Goal: Check status: Check status

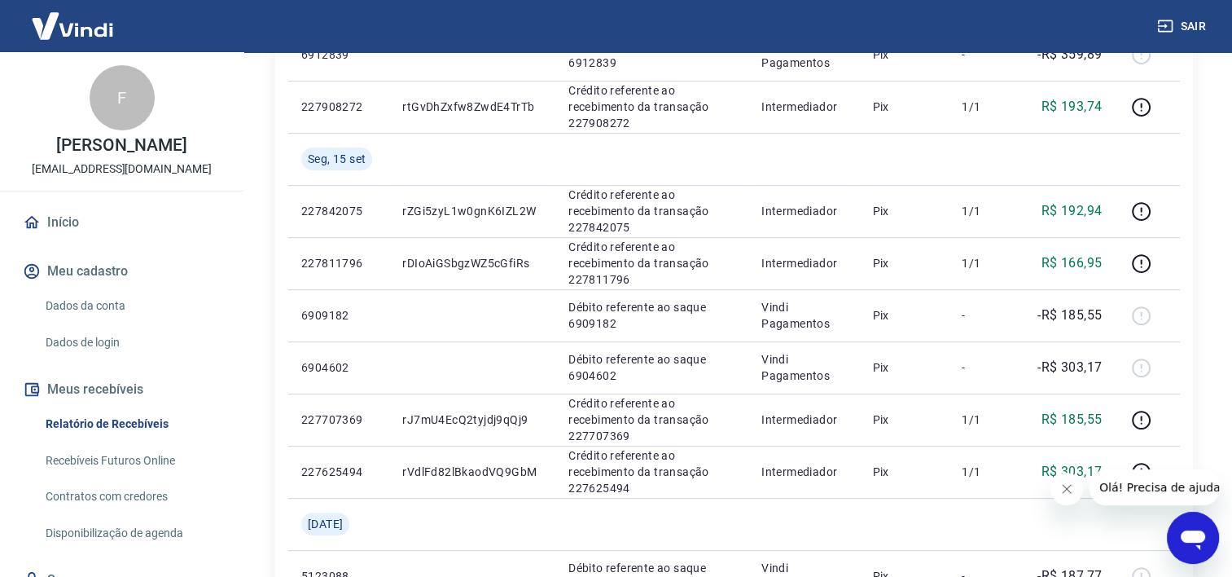
scroll to position [489, 0]
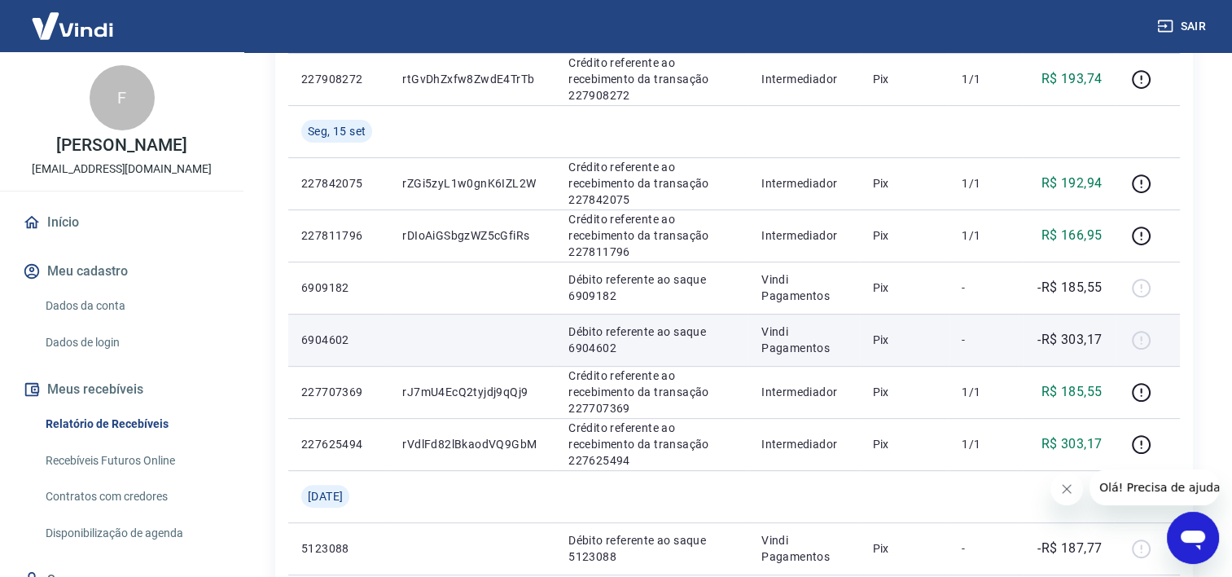
click at [547, 349] on td at bounding box center [472, 340] width 166 height 52
click at [600, 348] on p "Débito referente ao saque 6904602" at bounding box center [652, 339] width 167 height 33
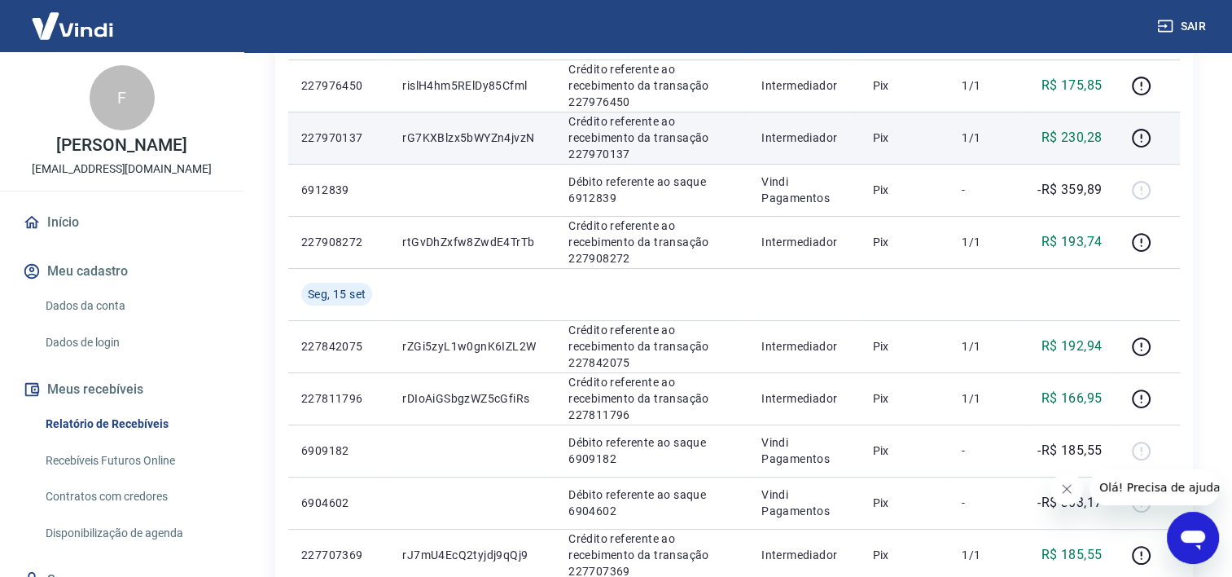
scroll to position [407, 0]
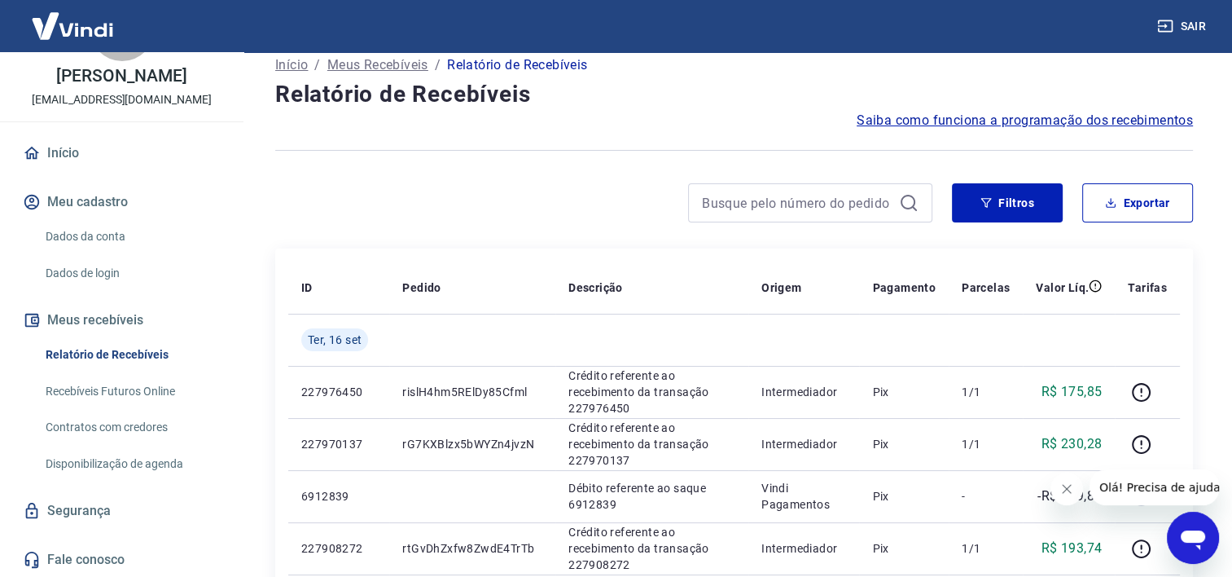
scroll to position [0, 0]
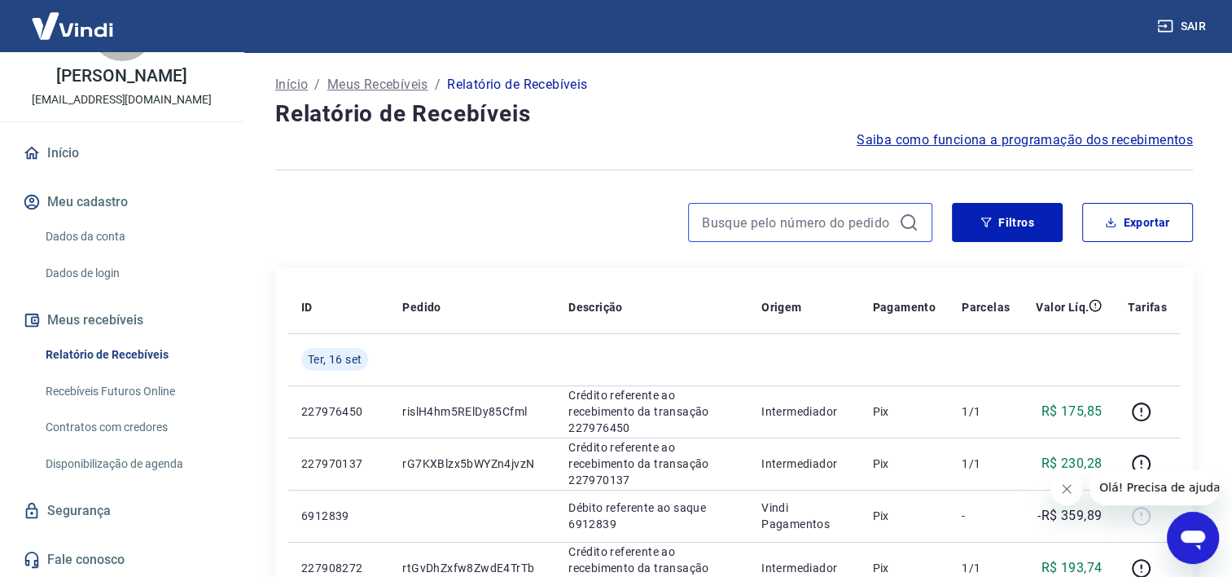
click at [792, 231] on input at bounding box center [797, 222] width 191 height 24
paste input "rJ7mU4EcQ2tyjdj9qQj9"
type input "rJ7mU4EcQ2tyjdj9qQj9"
click at [845, 355] on td at bounding box center [804, 359] width 111 height 52
click at [835, 239] on div "rJ7mU4EcQ2tyjdj9qQj9 Filtros Exportar" at bounding box center [734, 229] width 918 height 52
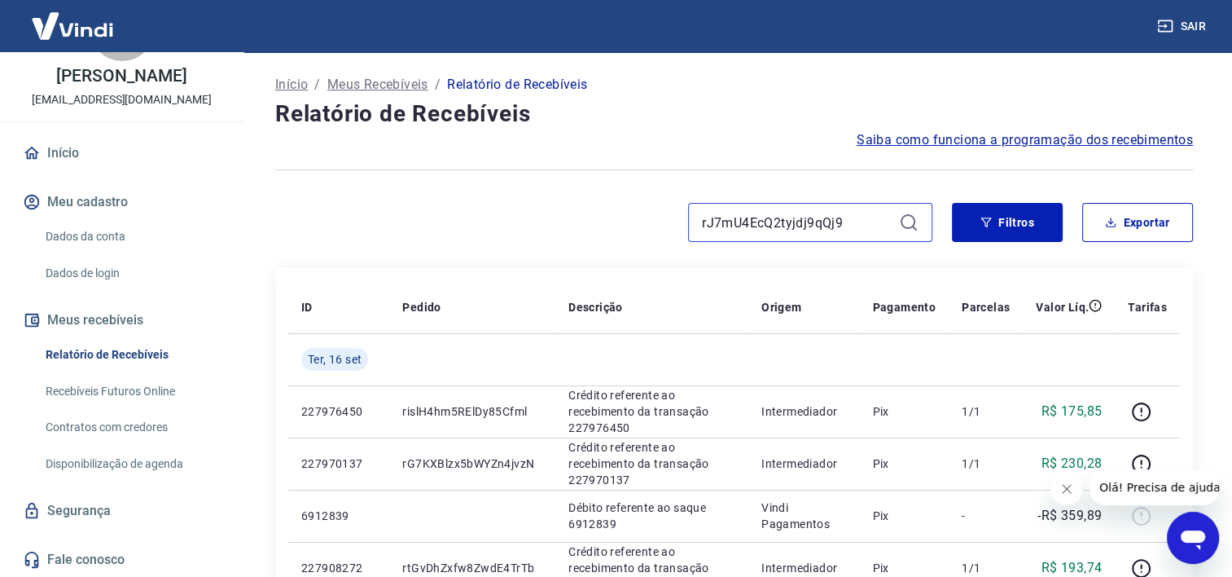
click at [835, 227] on input "rJ7mU4EcQ2tyjdj9qQj9" at bounding box center [797, 222] width 191 height 24
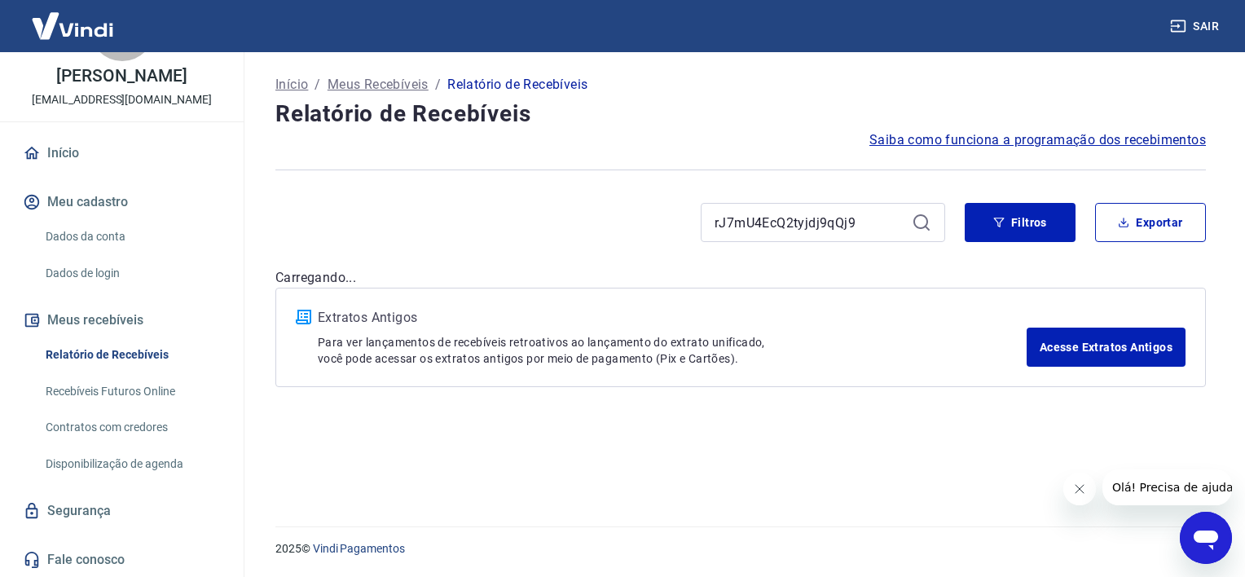
drag, startPoint x: 831, startPoint y: 226, endPoint x: 784, endPoint y: 132, distance: 105.6
click at [697, 104] on h4 "Relatório de Recebíveis" at bounding box center [740, 114] width 930 height 33
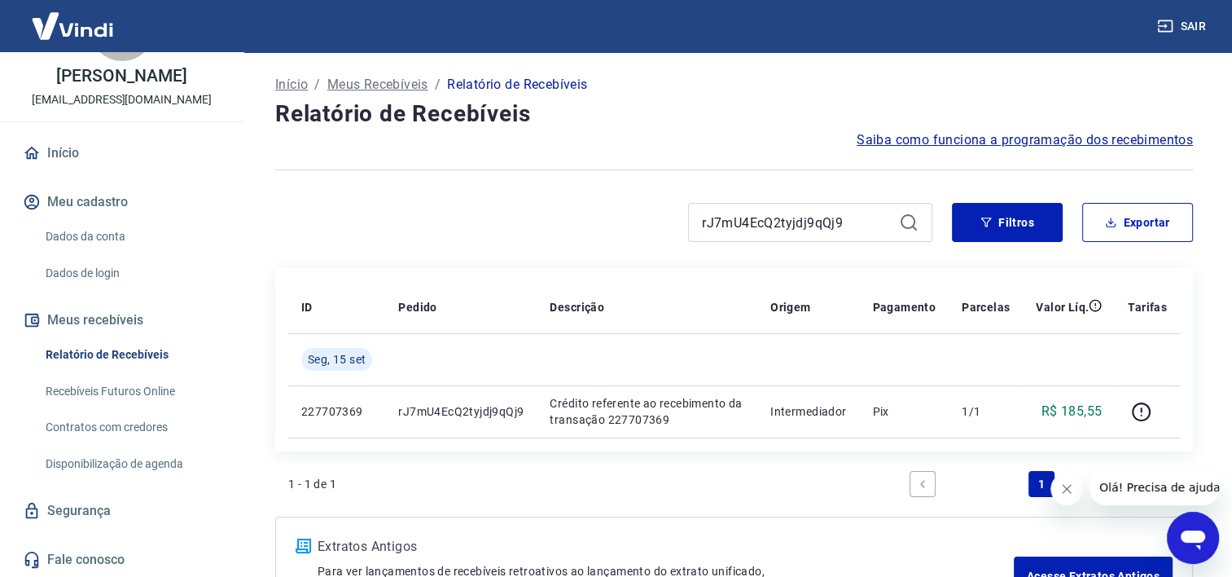
click at [982, 452] on div "ID Pedido Descrição Origem Pagamento Parcelas Valor Líq. Tarifas [DATE] 2277073…" at bounding box center [734, 392] width 918 height 248
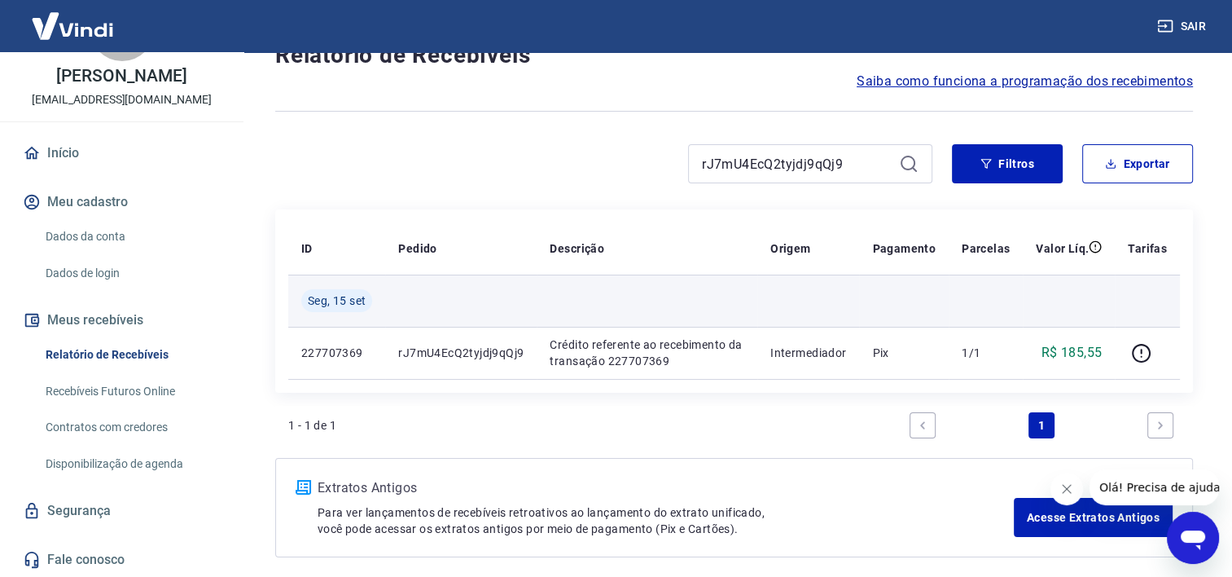
scroll to position [127, 0]
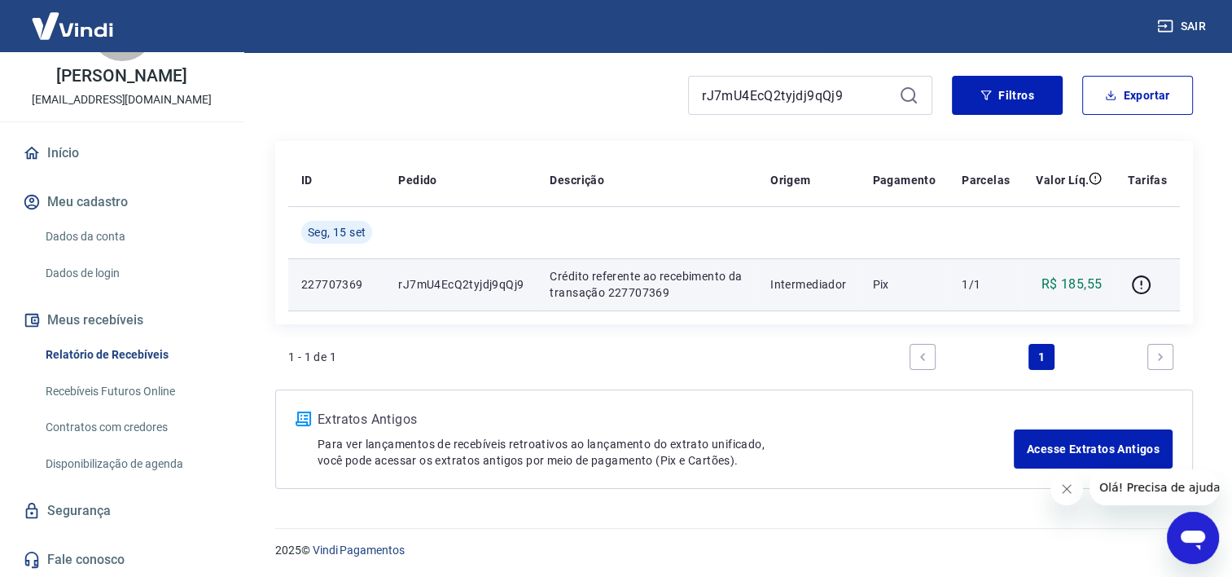
click at [724, 290] on p "Crédito referente ao recebimento da transação 227707369" at bounding box center [647, 284] width 195 height 33
click at [874, 290] on td "Pix" at bounding box center [904, 284] width 90 height 52
click at [1132, 292] on icon "button" at bounding box center [1141, 284] width 20 height 20
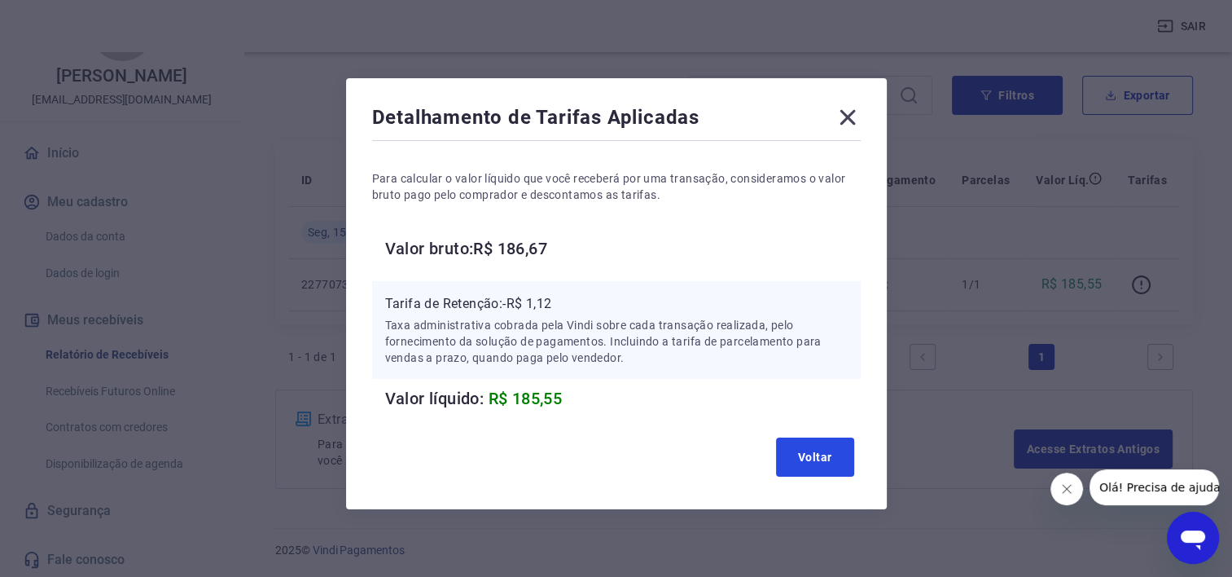
drag, startPoint x: 841, startPoint y: 471, endPoint x: 850, endPoint y: 459, distance: 15.6
click at [839, 471] on button "Voltar" at bounding box center [815, 456] width 78 height 39
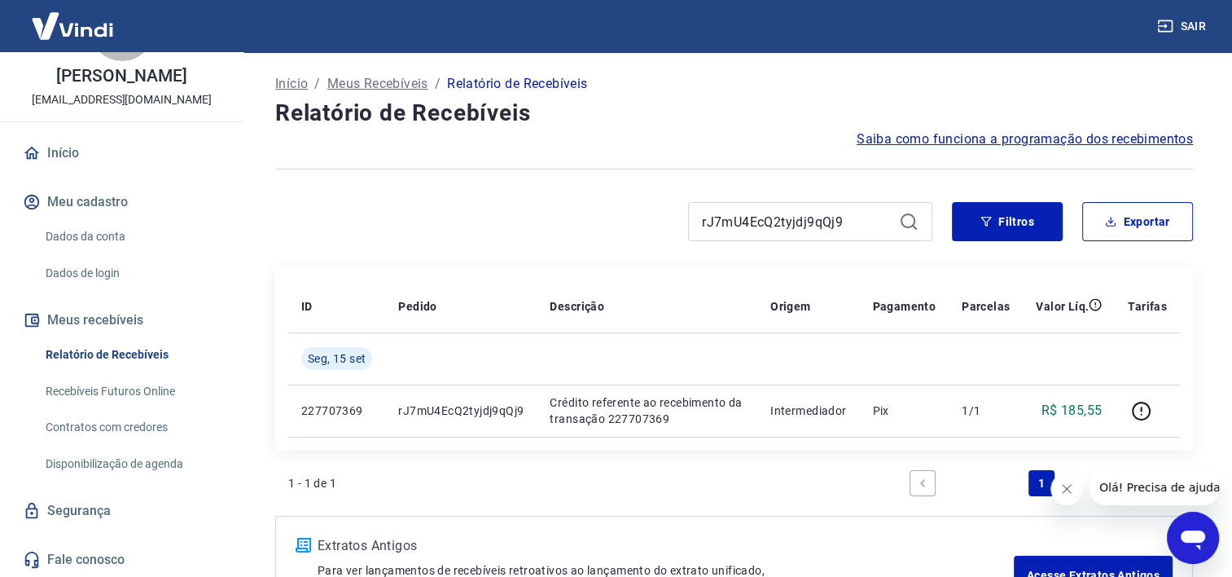
scroll to position [0, 0]
drag, startPoint x: 1036, startPoint y: 228, endPoint x: 1044, endPoint y: 230, distance: 8.3
click at [1036, 229] on button "Filtros" at bounding box center [1007, 222] width 111 height 39
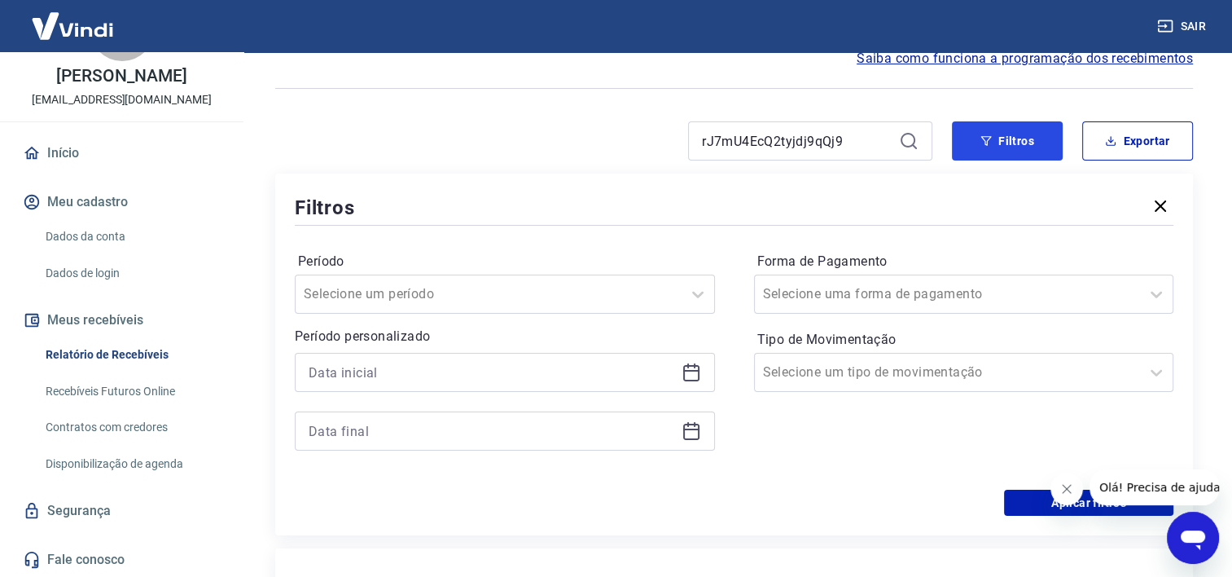
scroll to position [163, 0]
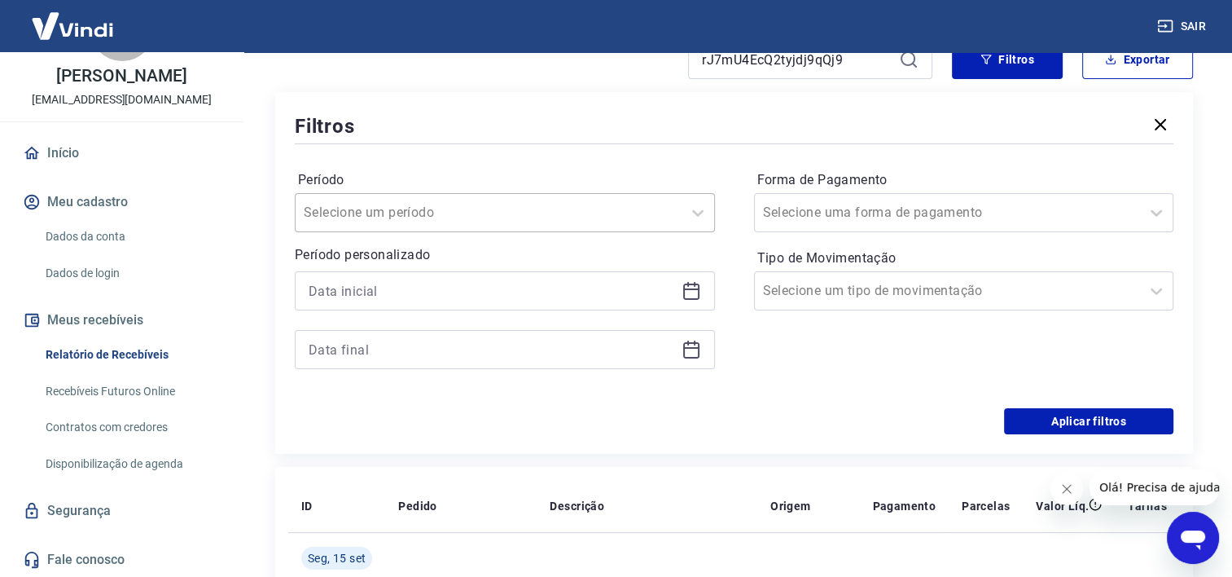
click at [479, 215] on div at bounding box center [489, 212] width 370 height 23
drag, startPoint x: 879, startPoint y: 392, endPoint x: 929, endPoint y: 278, distance: 124.4
click at [880, 391] on div "Período Selecione um período Período personalizado Forma de Pagamento Selecione…" at bounding box center [734, 277] width 879 height 261
click at [932, 290] on div at bounding box center [948, 290] width 370 height 23
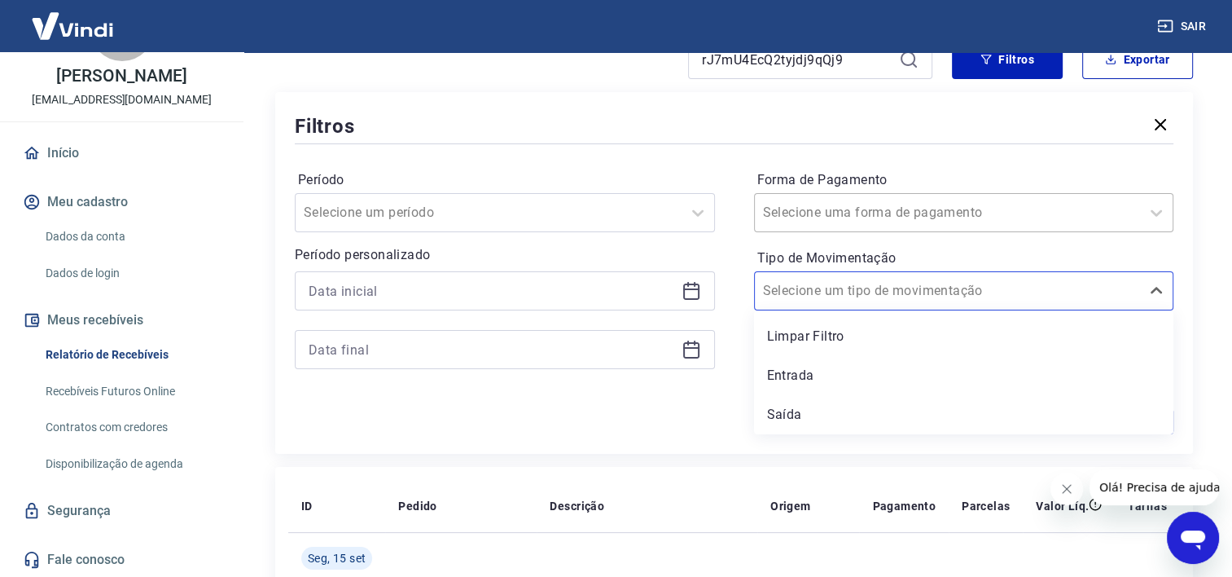
click at [886, 232] on div "Selecione uma forma de pagamento" at bounding box center [964, 212] width 420 height 39
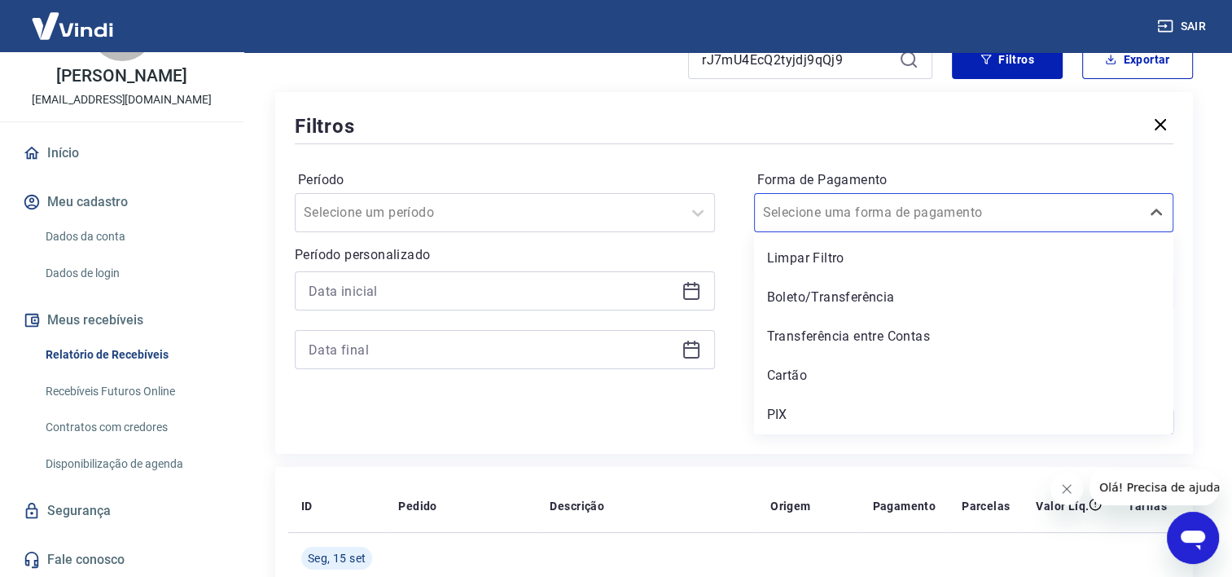
click at [892, 146] on div at bounding box center [734, 143] width 879 height 7
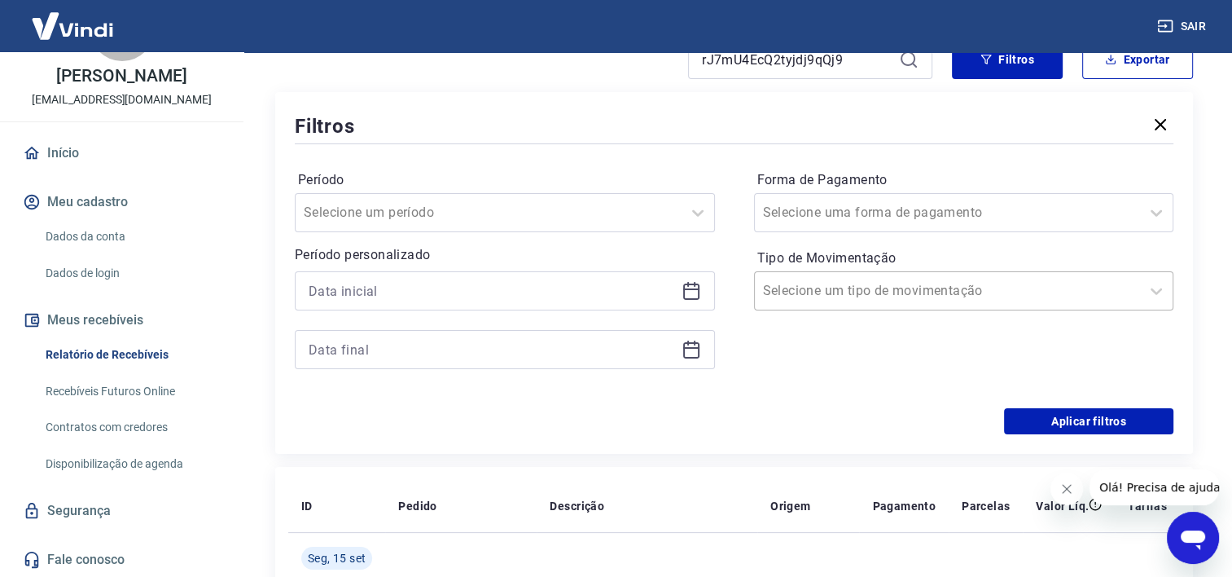
click at [927, 304] on div "Selecione um tipo de movimentação" at bounding box center [948, 290] width 386 height 29
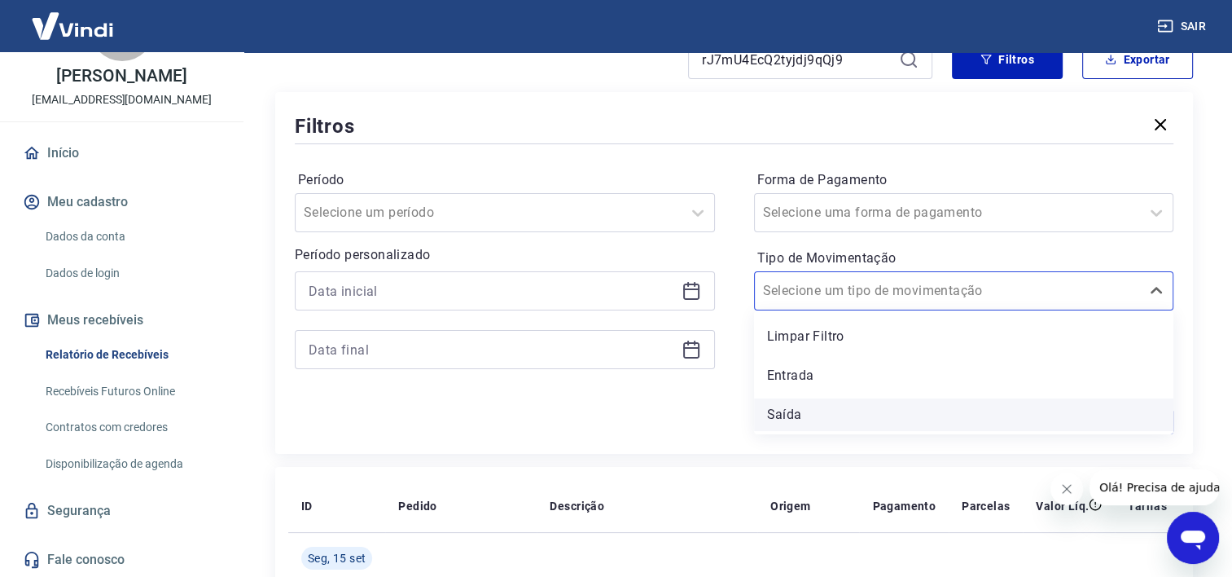
click at [828, 417] on div "Saída" at bounding box center [964, 414] width 420 height 33
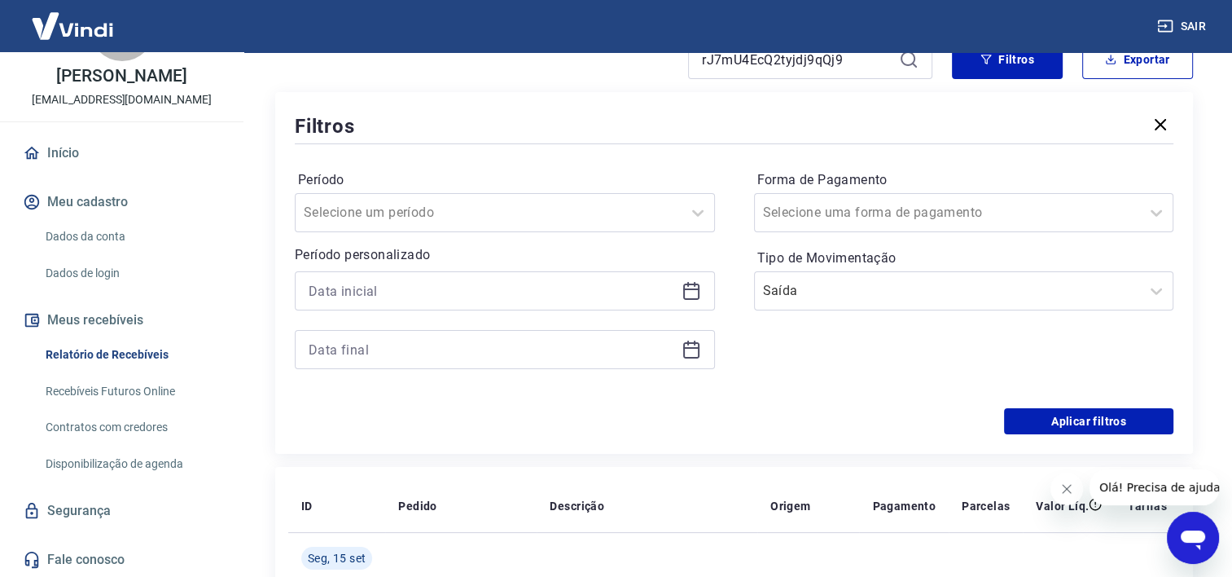
drag, startPoint x: 828, startPoint y: 417, endPoint x: 1012, endPoint y: 414, distance: 184.1
click at [828, 417] on div "Aplicar filtros" at bounding box center [734, 421] width 879 height 26
click at [1049, 415] on button "Aplicar filtros" at bounding box center [1088, 421] width 169 height 26
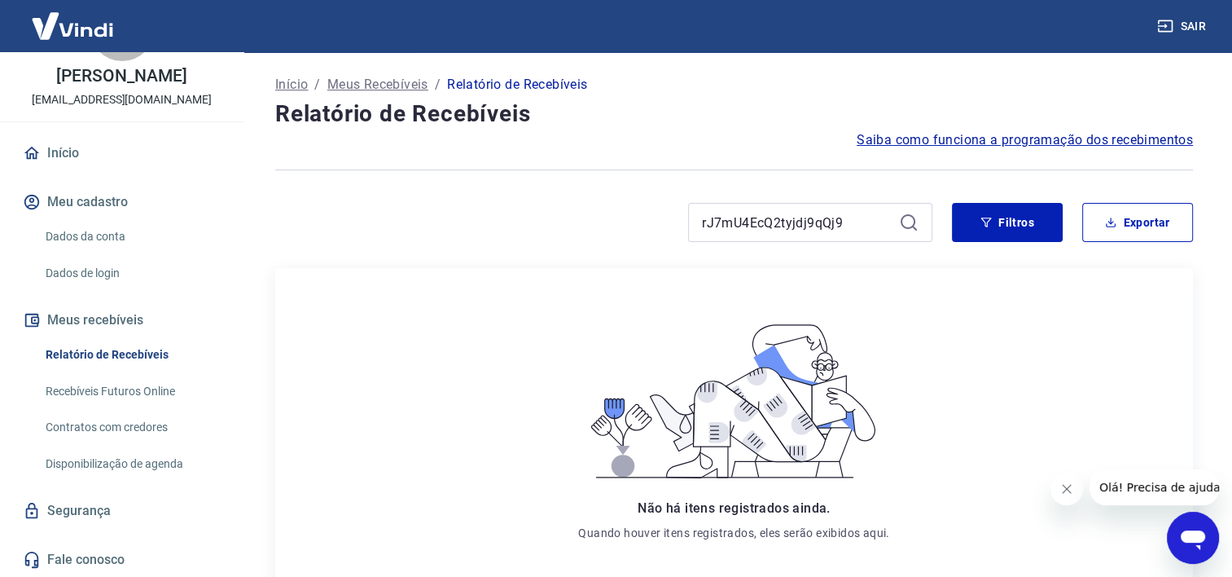
click at [959, 278] on div "Não há itens registrados ainda. Quando houver itens registrados, eles serão exi…" at bounding box center [734, 430] width 918 height 325
drag, startPoint x: 758, startPoint y: 226, endPoint x: 169, endPoint y: 218, distance: 588.9
click at [204, 225] on div "Sair F [PERSON_NAME] [EMAIL_ADDRESS][DOMAIN_NAME] Início Meu cadastro Dados da …" at bounding box center [616, 288] width 1232 height 577
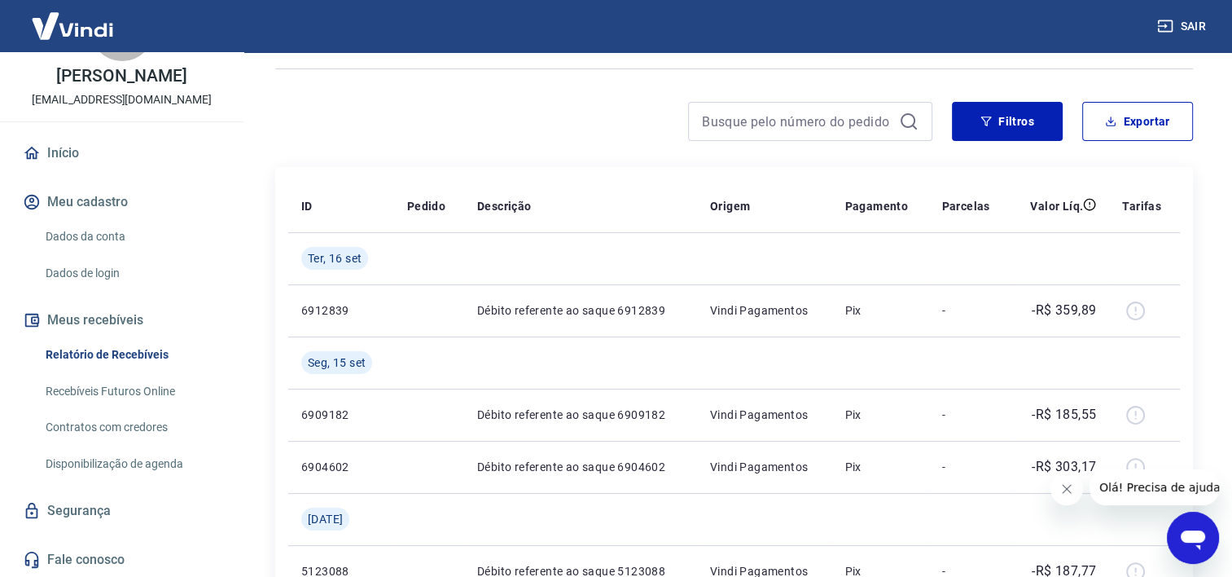
scroll to position [163, 0]
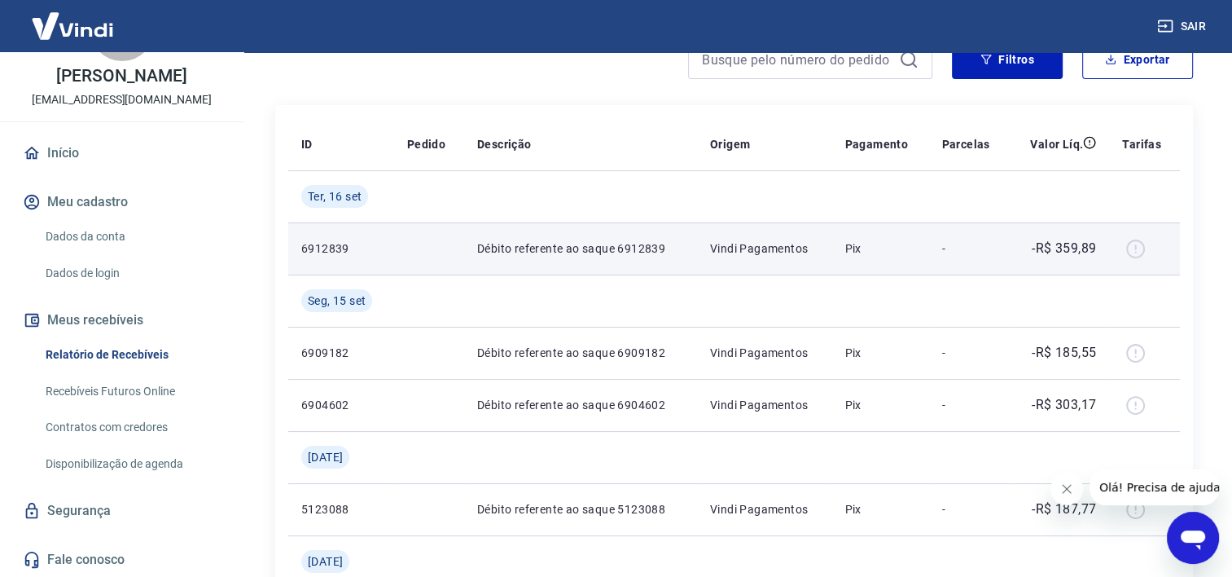
click at [750, 254] on p "Vindi Pagamentos" at bounding box center [764, 248] width 109 height 16
click at [580, 259] on td "Débito referente ao saque 6912839" at bounding box center [580, 248] width 233 height 52
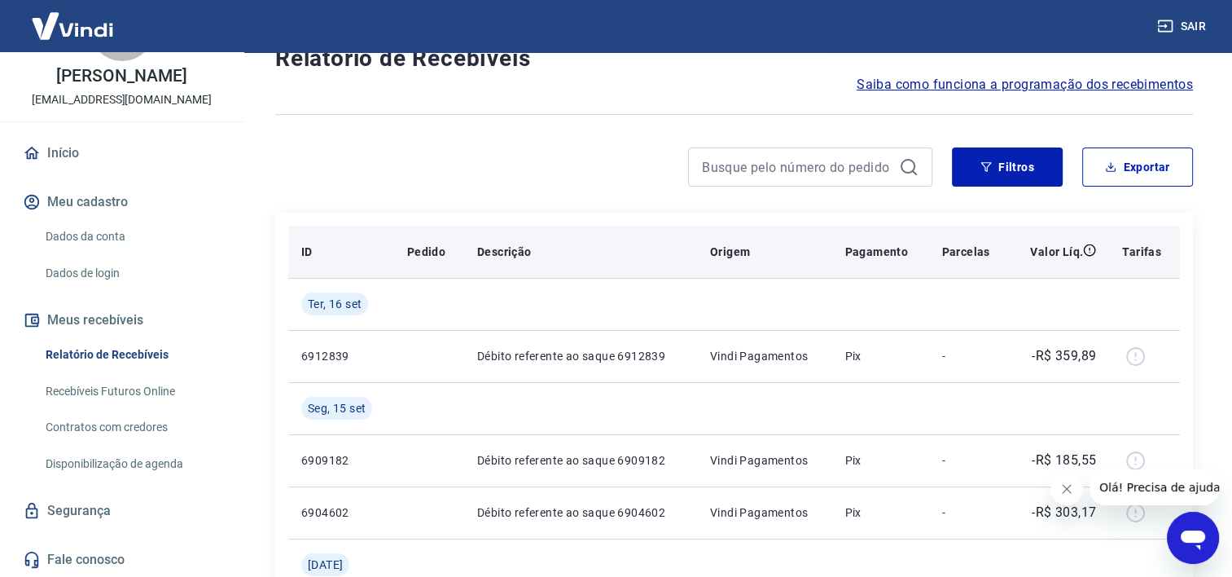
scroll to position [0, 0]
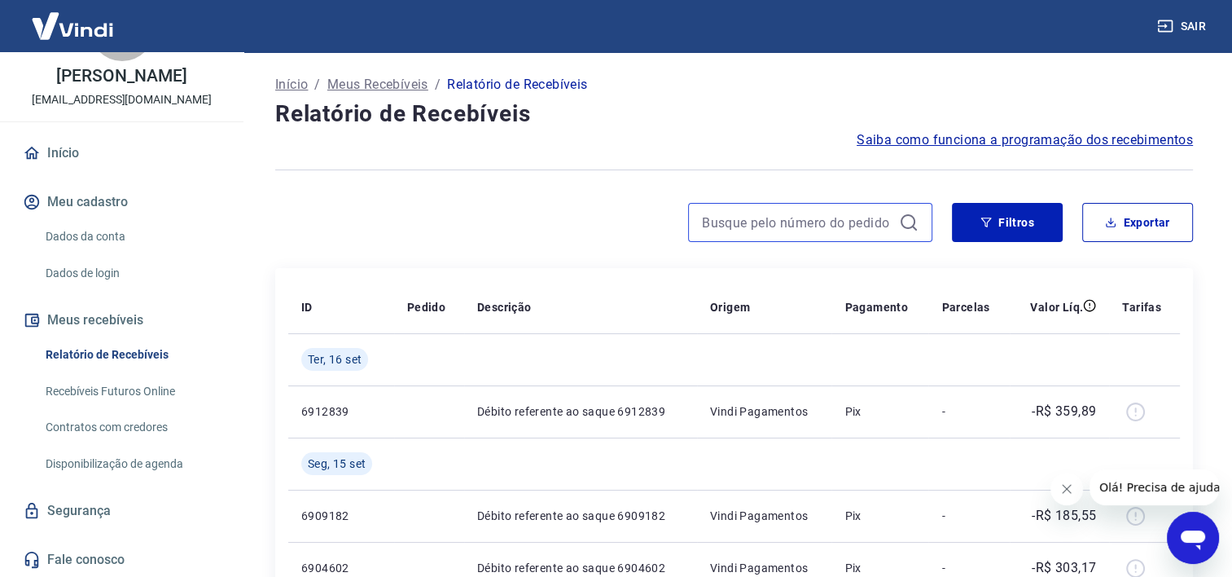
click at [863, 215] on input at bounding box center [797, 222] width 191 height 24
click at [859, 228] on input at bounding box center [797, 222] width 191 height 24
click at [1016, 230] on button "Filtros" at bounding box center [1007, 222] width 111 height 39
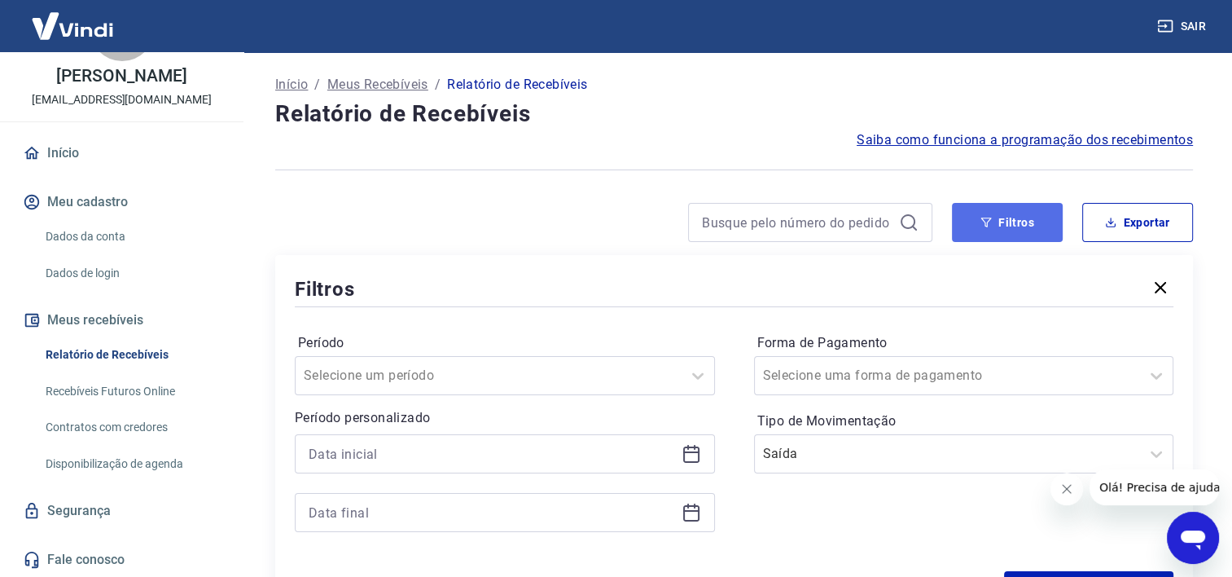
click at [1018, 225] on button "Filtros" at bounding box center [1007, 222] width 111 height 39
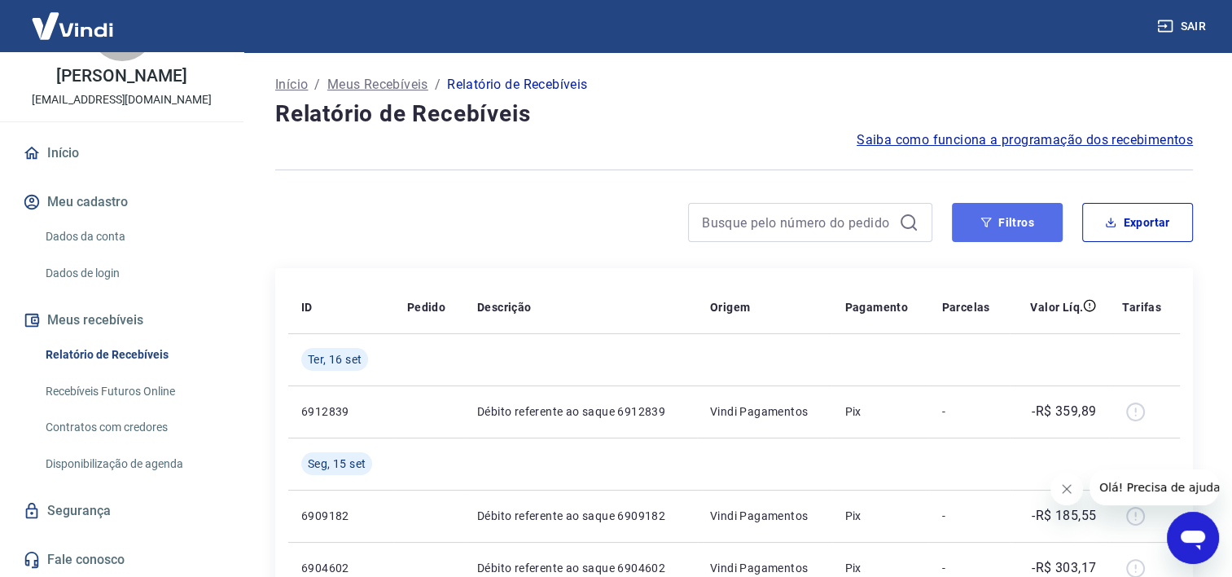
click at [1029, 217] on button "Filtros" at bounding box center [1007, 222] width 111 height 39
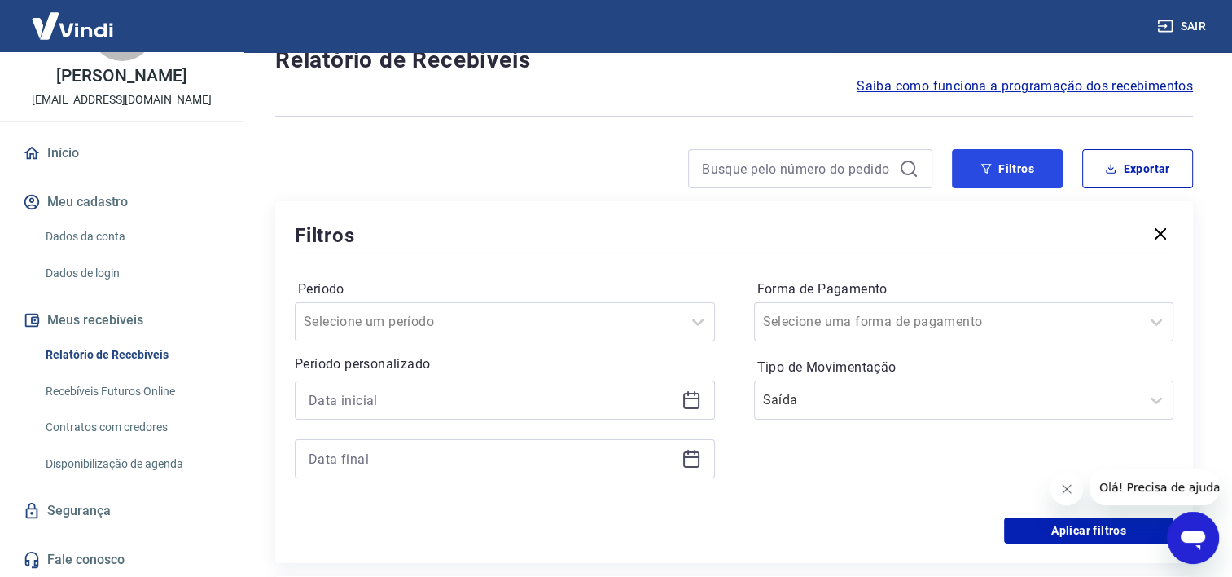
scroll to position [81, 0]
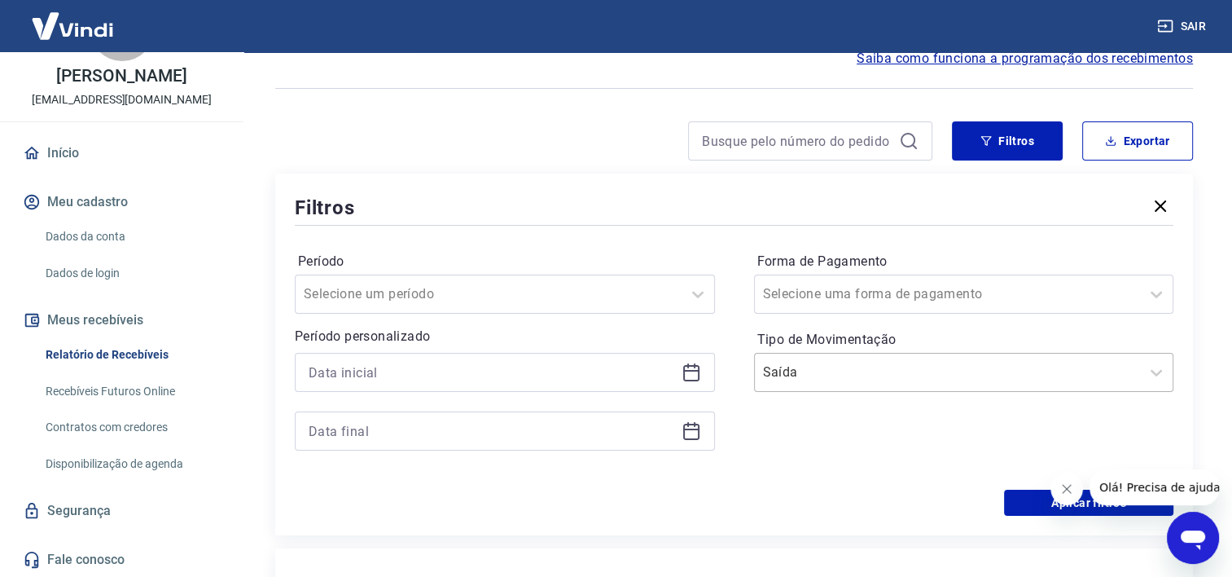
click at [866, 372] on input "Tipo de Movimentação" at bounding box center [845, 372] width 165 height 20
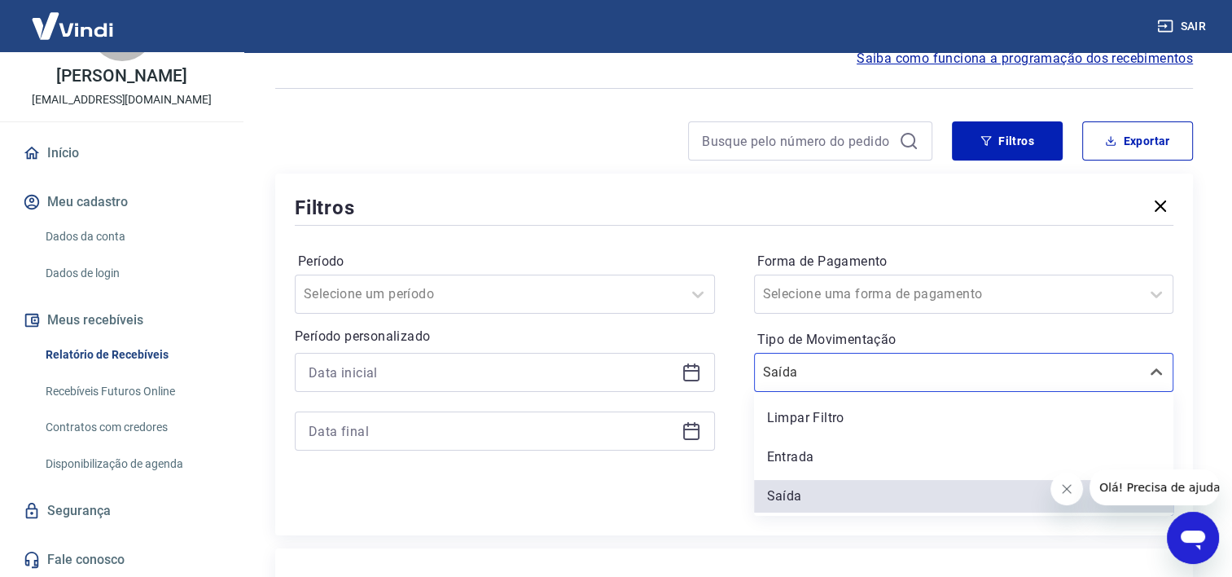
drag, startPoint x: 814, startPoint y: 453, endPoint x: 841, endPoint y: 450, distance: 26.3
click at [814, 453] on div "Entrada" at bounding box center [964, 457] width 420 height 33
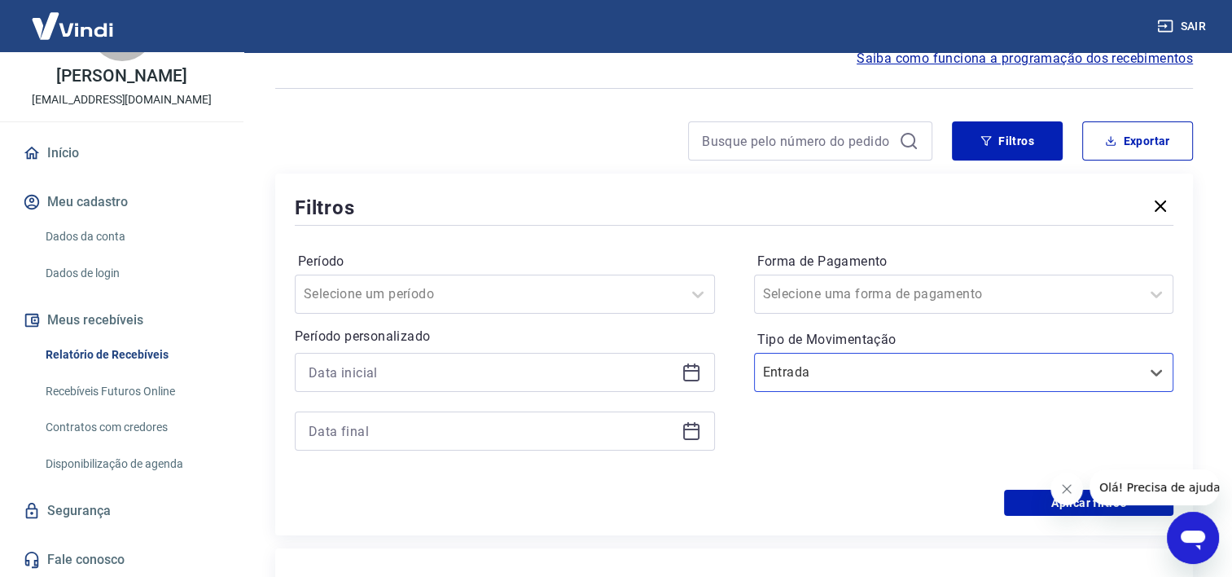
click at [841, 453] on div "Forma de Pagamento Selecione uma forma de pagamento Tipo de Movimentação option…" at bounding box center [964, 359] width 420 height 222
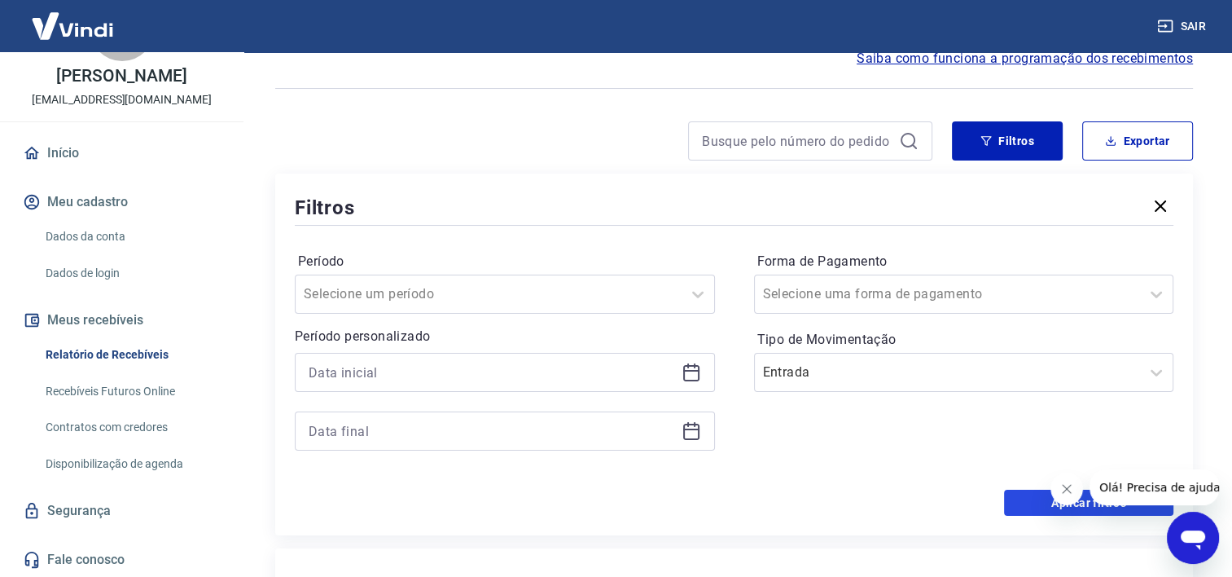
drag, startPoint x: 1014, startPoint y: 501, endPoint x: 1016, endPoint y: 492, distance: 9.3
click at [1014, 502] on button "Aplicar filtros" at bounding box center [1088, 503] width 169 height 26
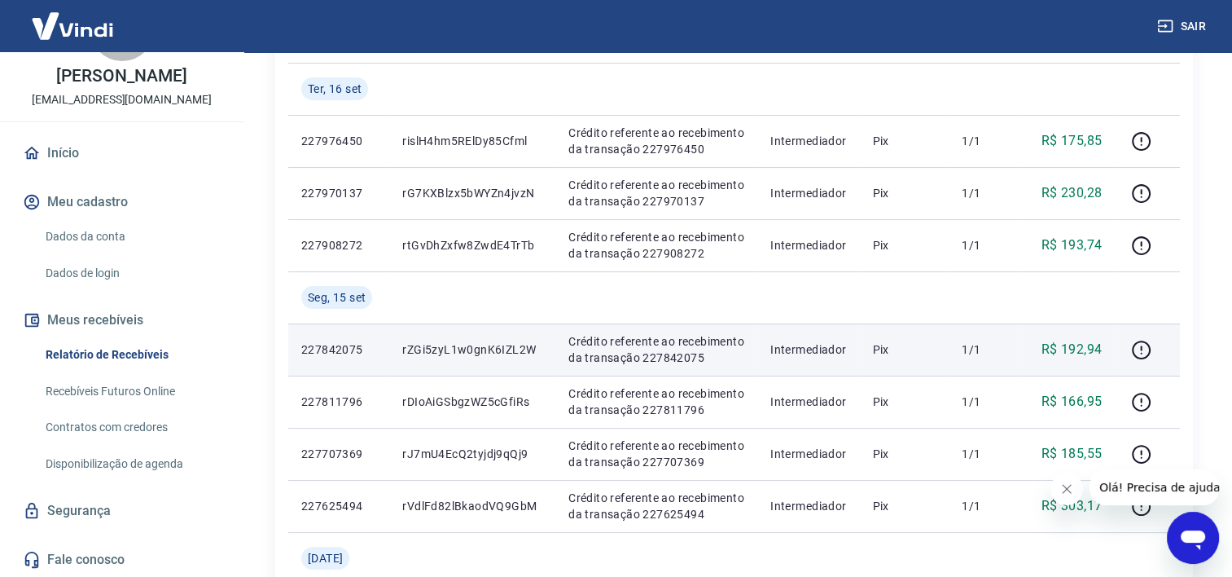
scroll to position [244, 0]
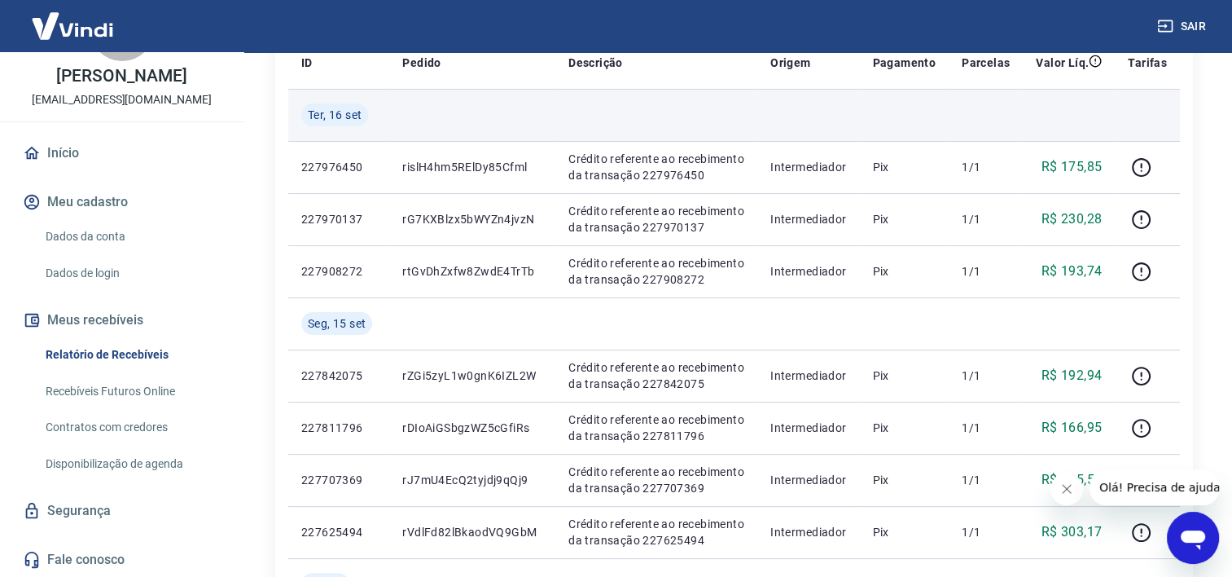
click at [403, 110] on td at bounding box center [472, 115] width 166 height 52
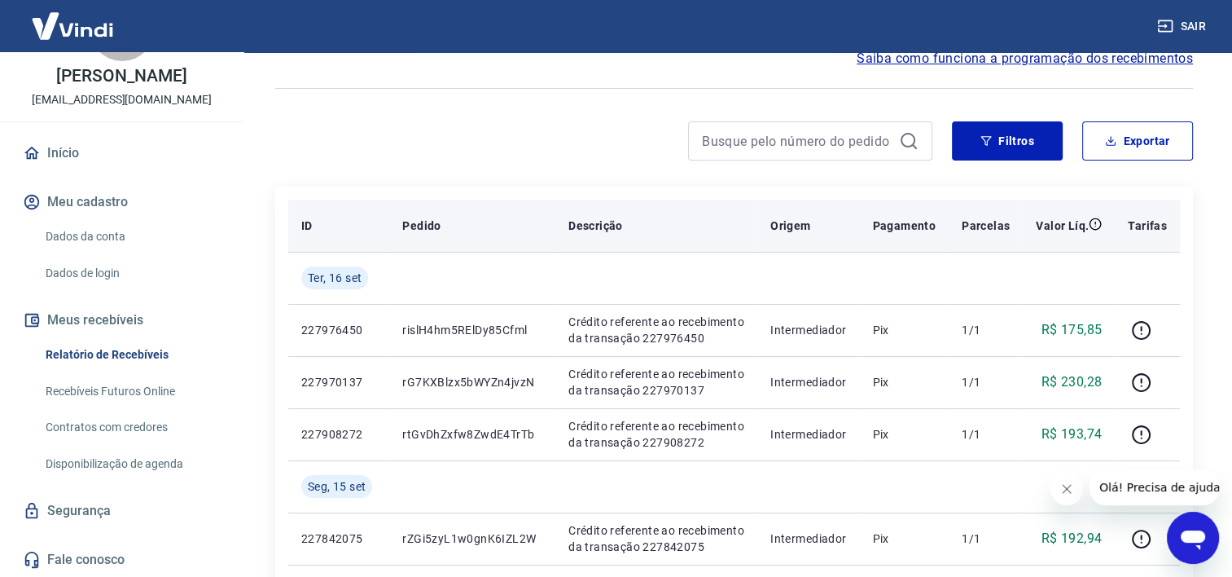
scroll to position [0, 0]
